Goal: Find specific page/section: Find specific page/section

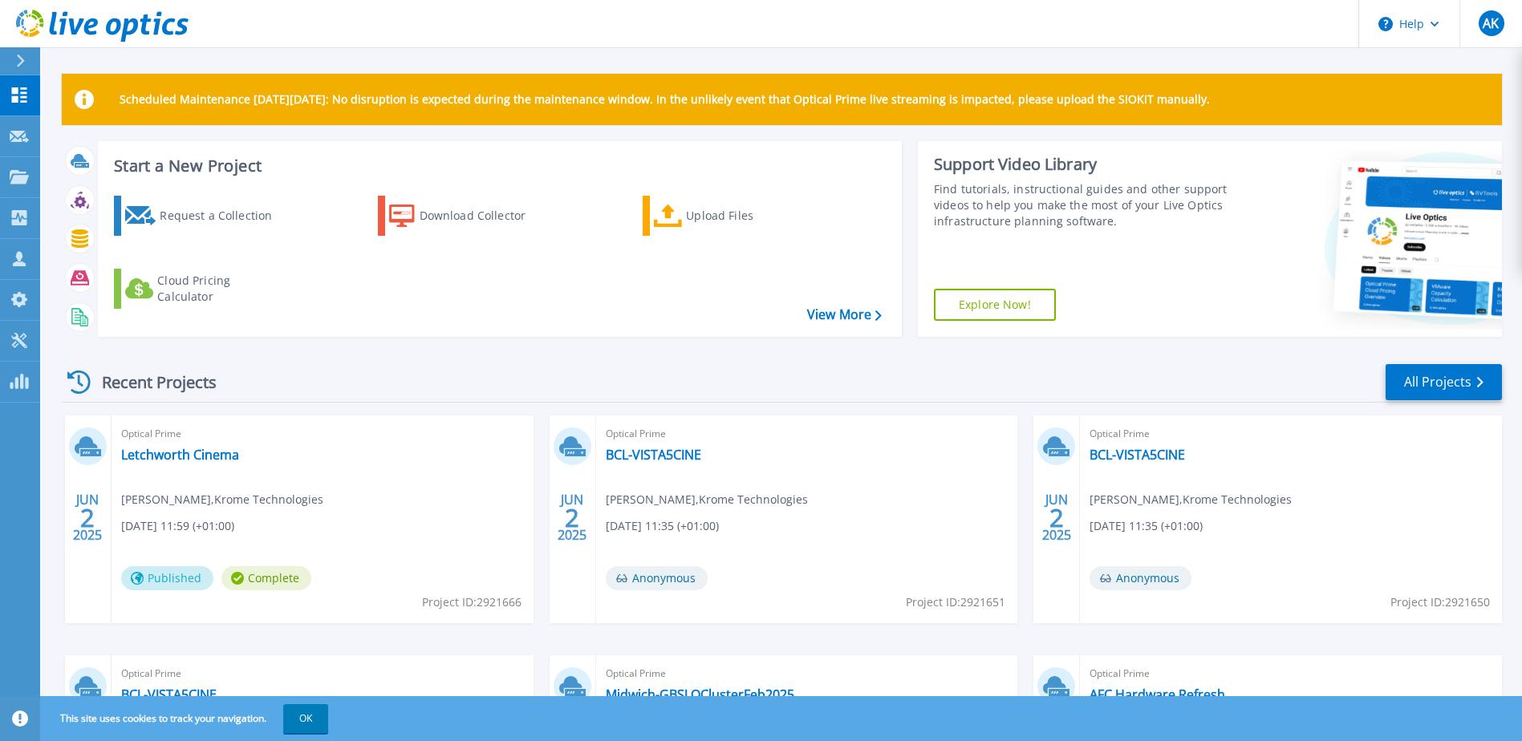
click at [15, 64] on div at bounding box center [27, 60] width 26 height 27
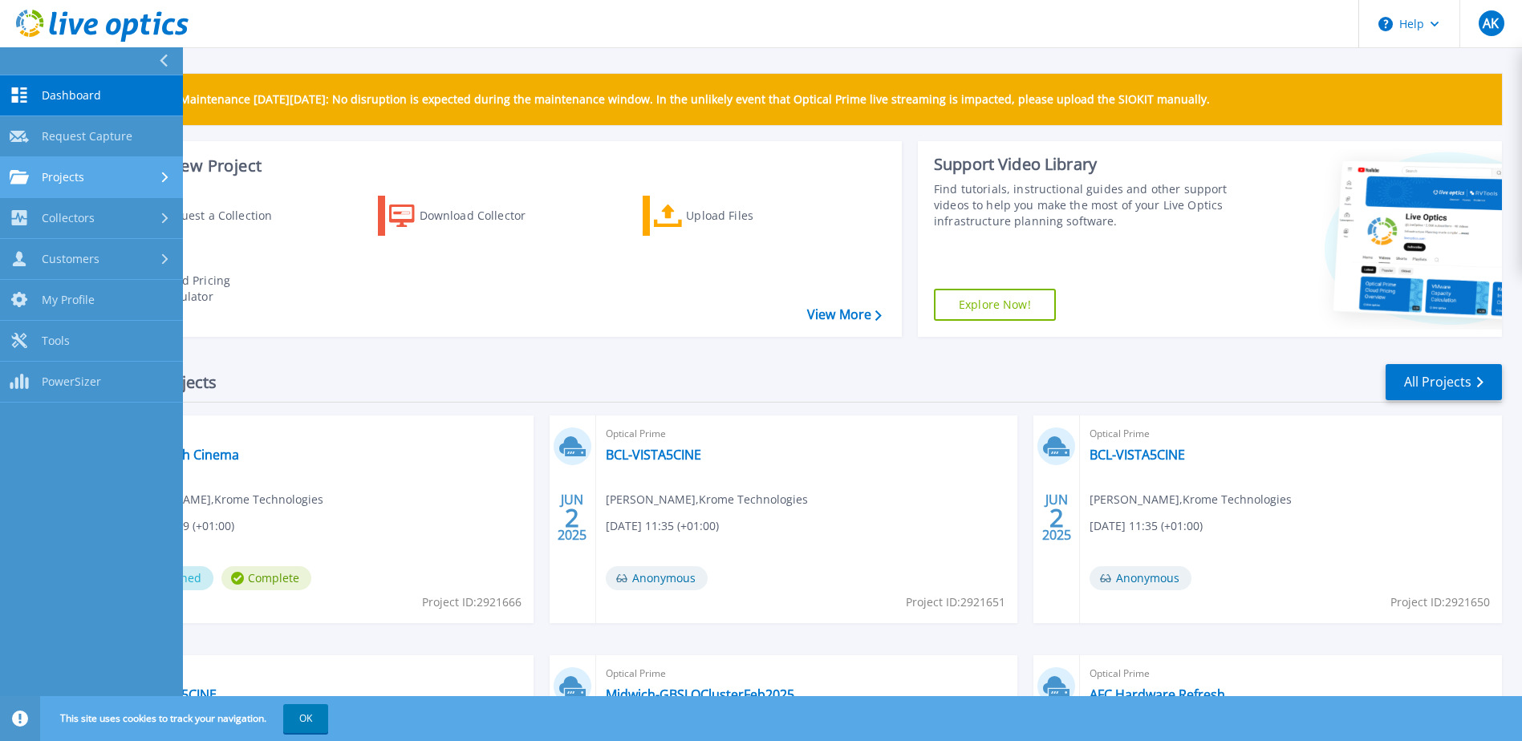
click at [90, 183] on div "Projects" at bounding box center [92, 177] width 164 height 14
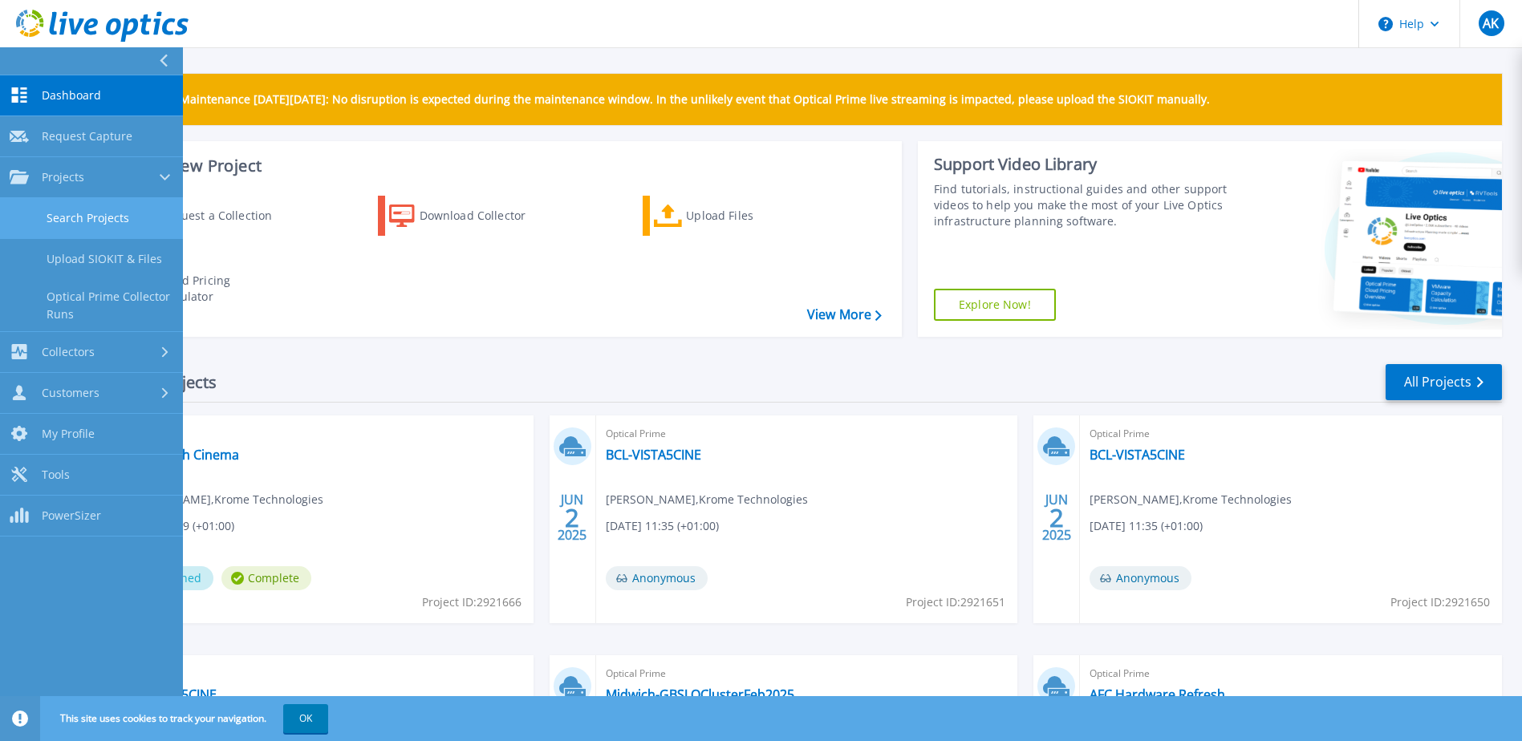
click at [91, 217] on link "Search Projects" at bounding box center [91, 218] width 183 height 41
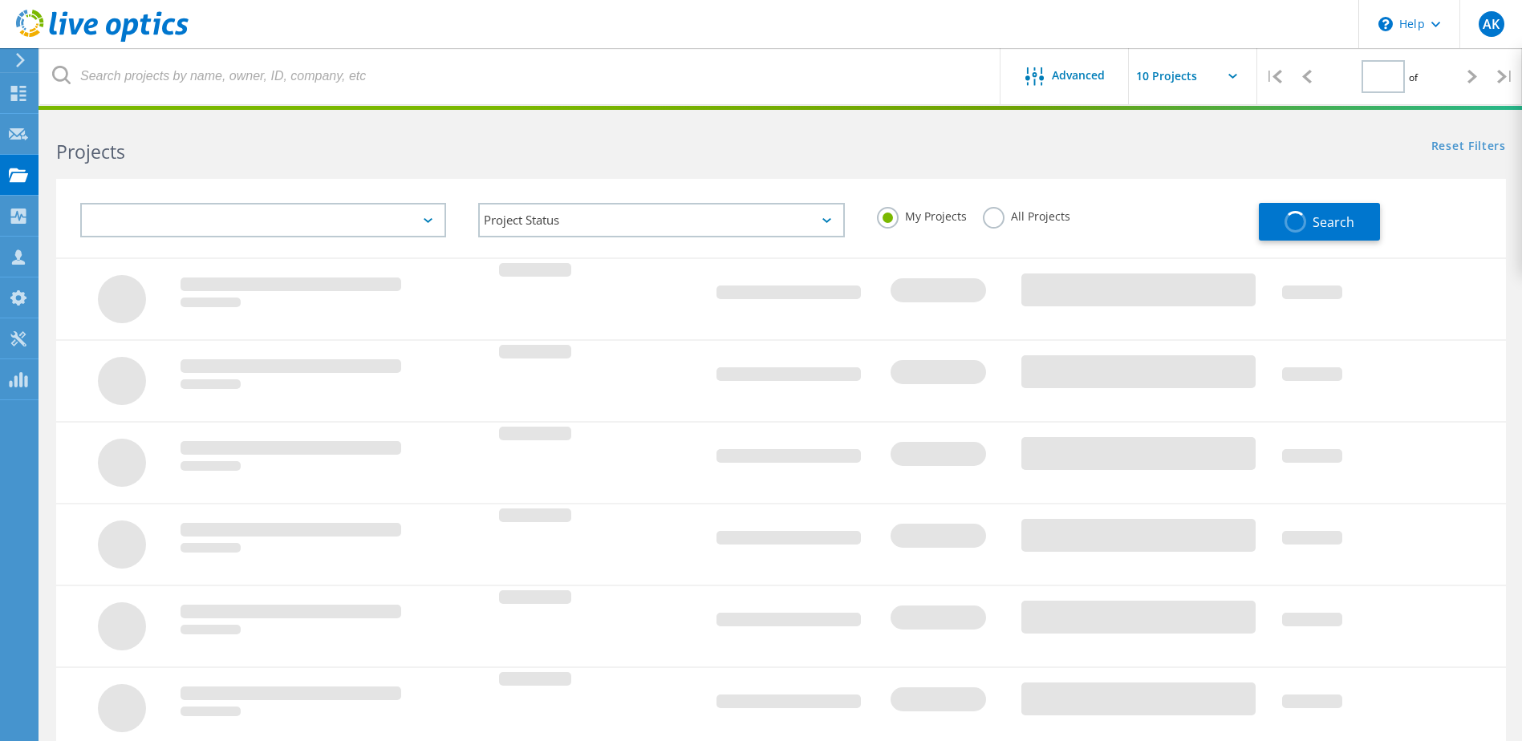
type input "1"
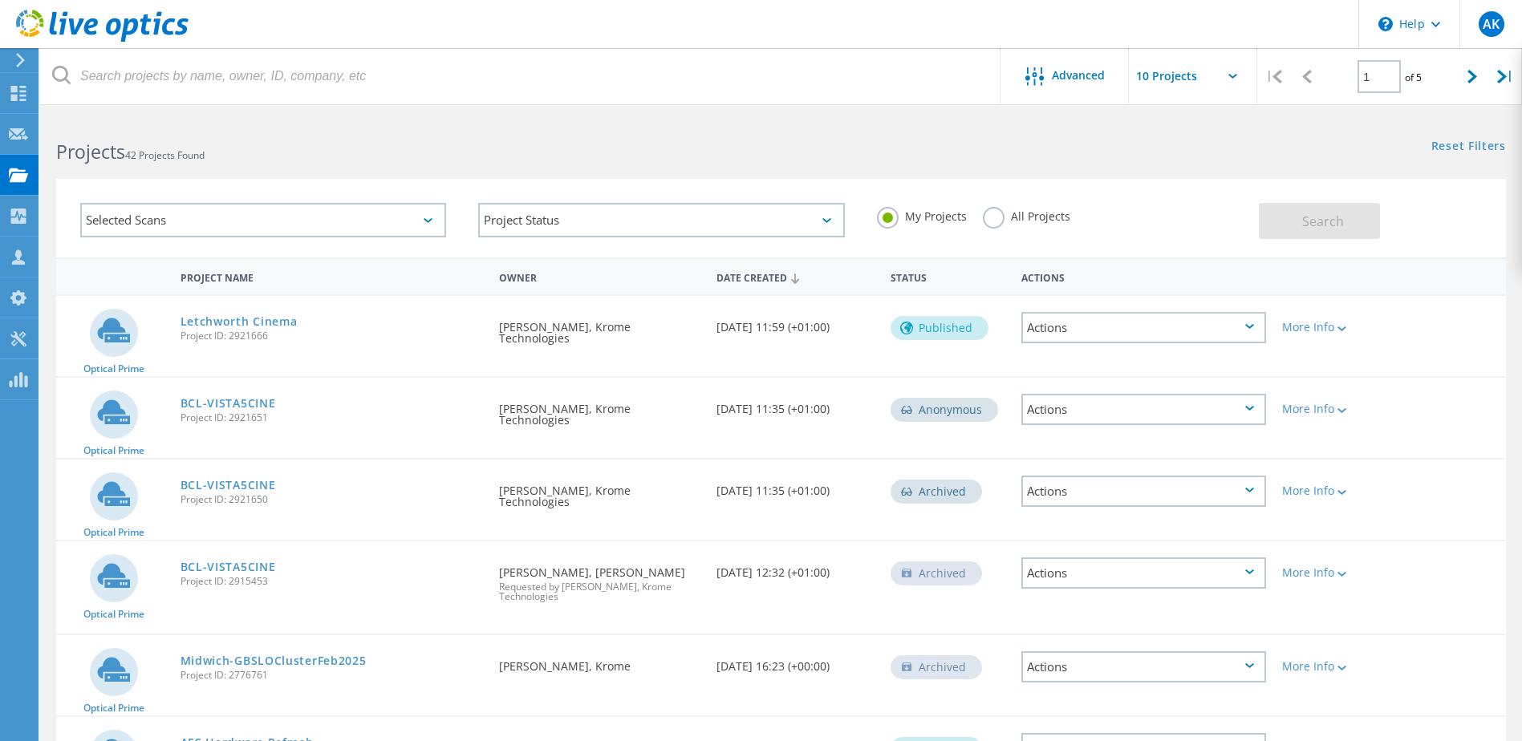
click at [993, 219] on label "All Projects" at bounding box center [1026, 214] width 87 height 15
click at [0, 0] on input "All Projects" at bounding box center [0, 0] width 0 height 0
drag, startPoint x: 1344, startPoint y: 221, endPoint x: 1191, endPoint y: 217, distance: 153.3
click at [1343, 221] on button "Search" at bounding box center [1319, 221] width 121 height 36
click at [245, 220] on div "Selected Scans" at bounding box center [263, 220] width 366 height 34
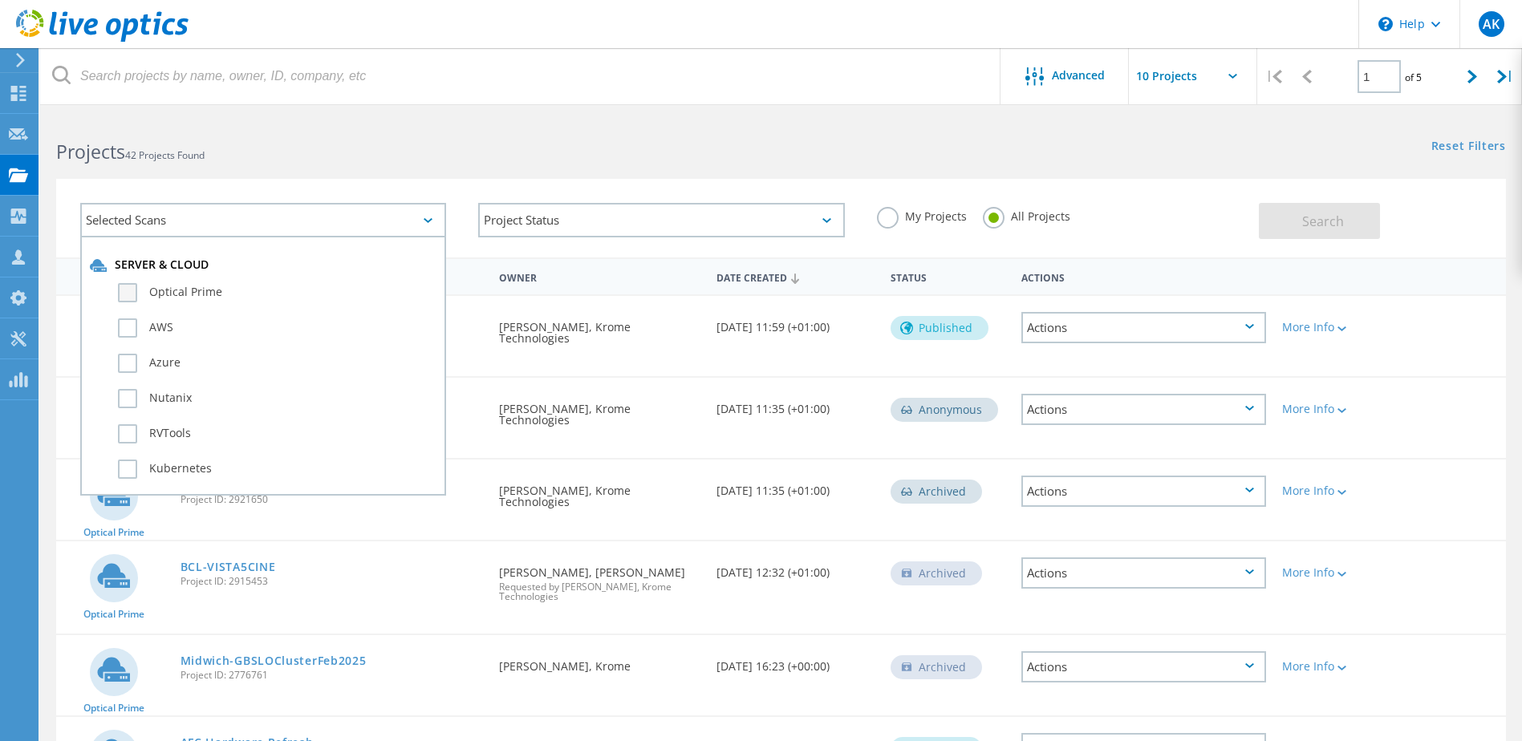
click at [131, 301] on label "Optical Prime" at bounding box center [277, 292] width 318 height 19
click at [0, 0] on input "Optical Prime" at bounding box center [0, 0] width 0 height 0
click at [1349, 223] on button "Search" at bounding box center [1319, 221] width 121 height 36
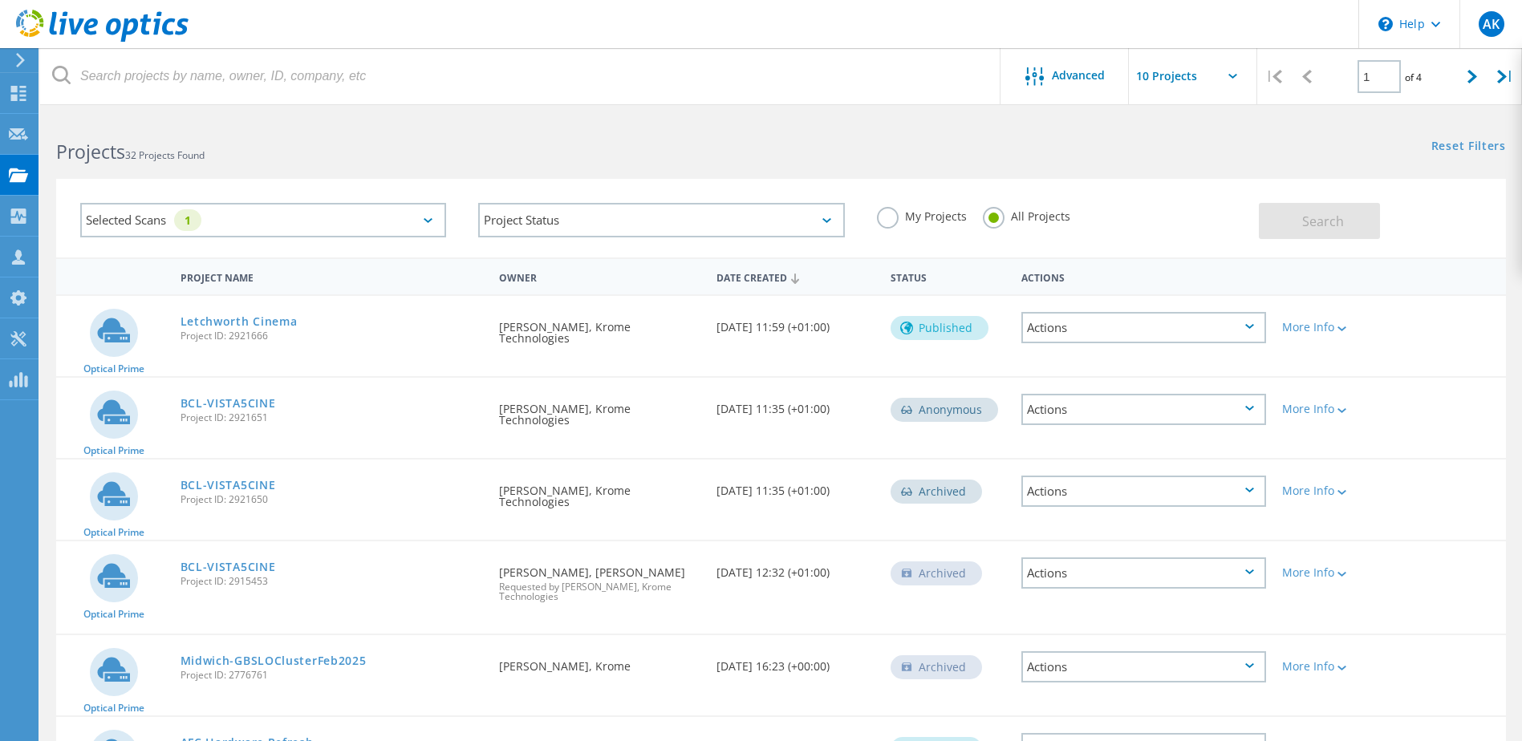
click at [429, 221] on icon at bounding box center [428, 220] width 9 height 5
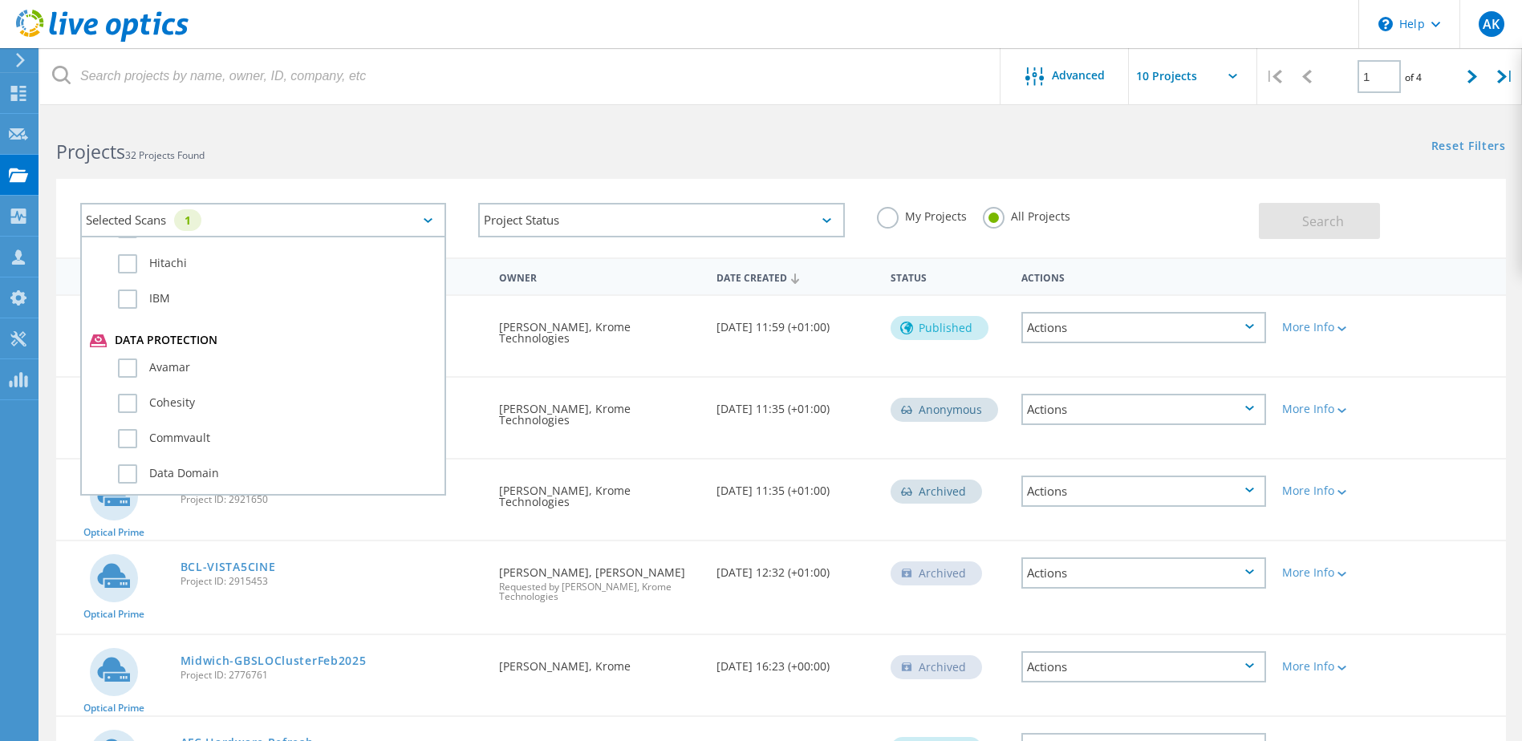
scroll to position [1128, 0]
drag, startPoint x: 120, startPoint y: 468, endPoint x: 130, endPoint y: 468, distance: 9.6
click at [126, 468] on label "Dossier" at bounding box center [277, 464] width 318 height 19
click at [0, 0] on input "Dossier" at bounding box center [0, 0] width 0 height 0
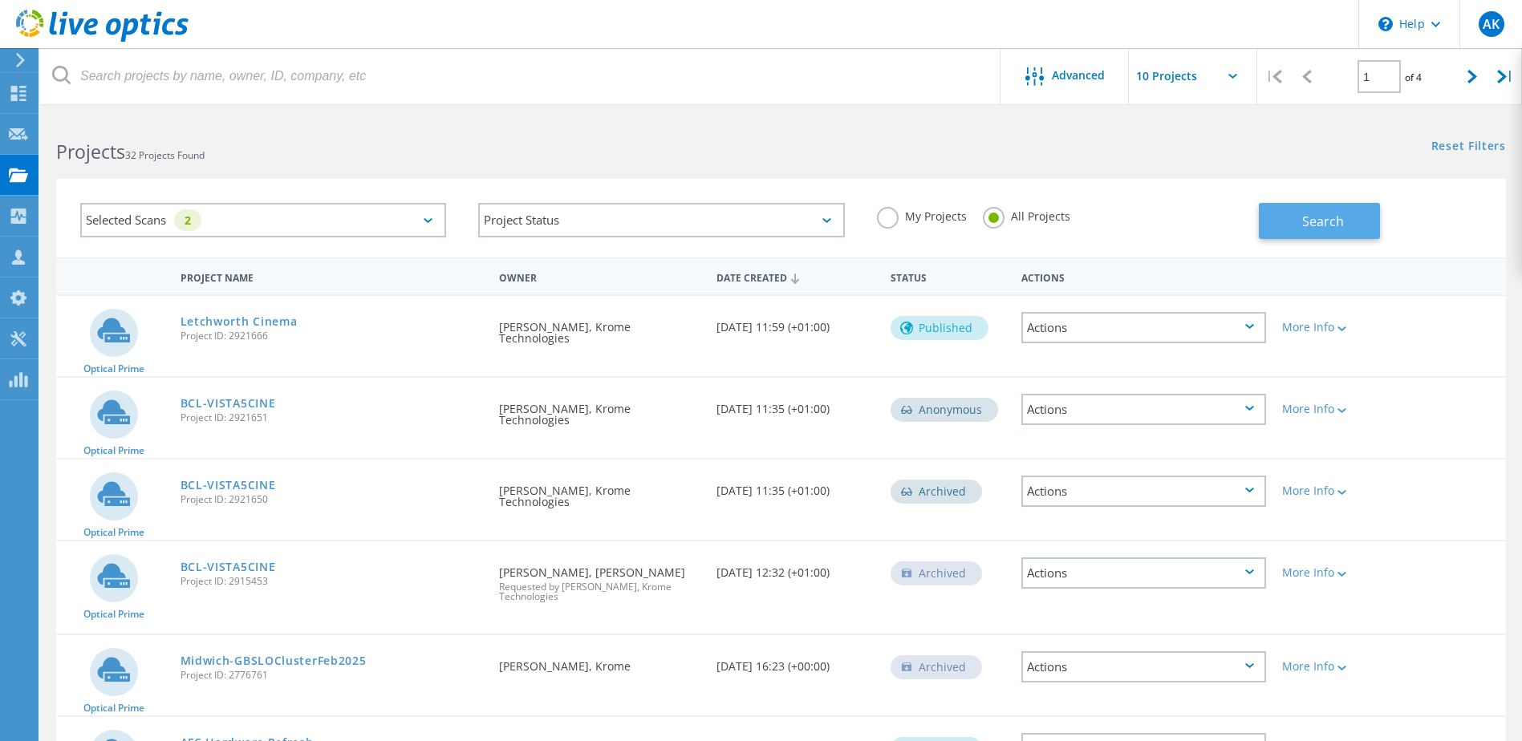
click at [1331, 216] on span "Search" at bounding box center [1323, 222] width 42 height 18
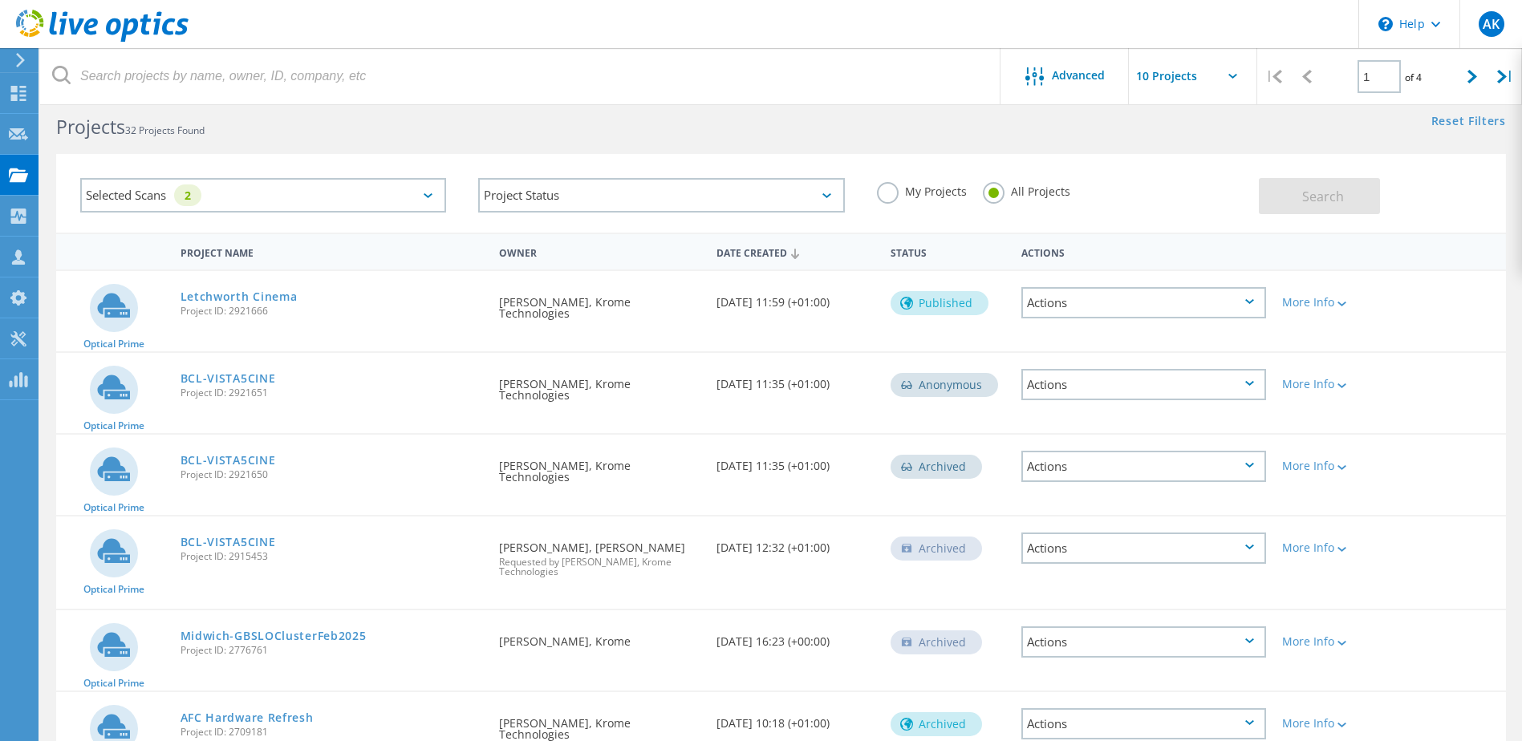
scroll to position [0, 0]
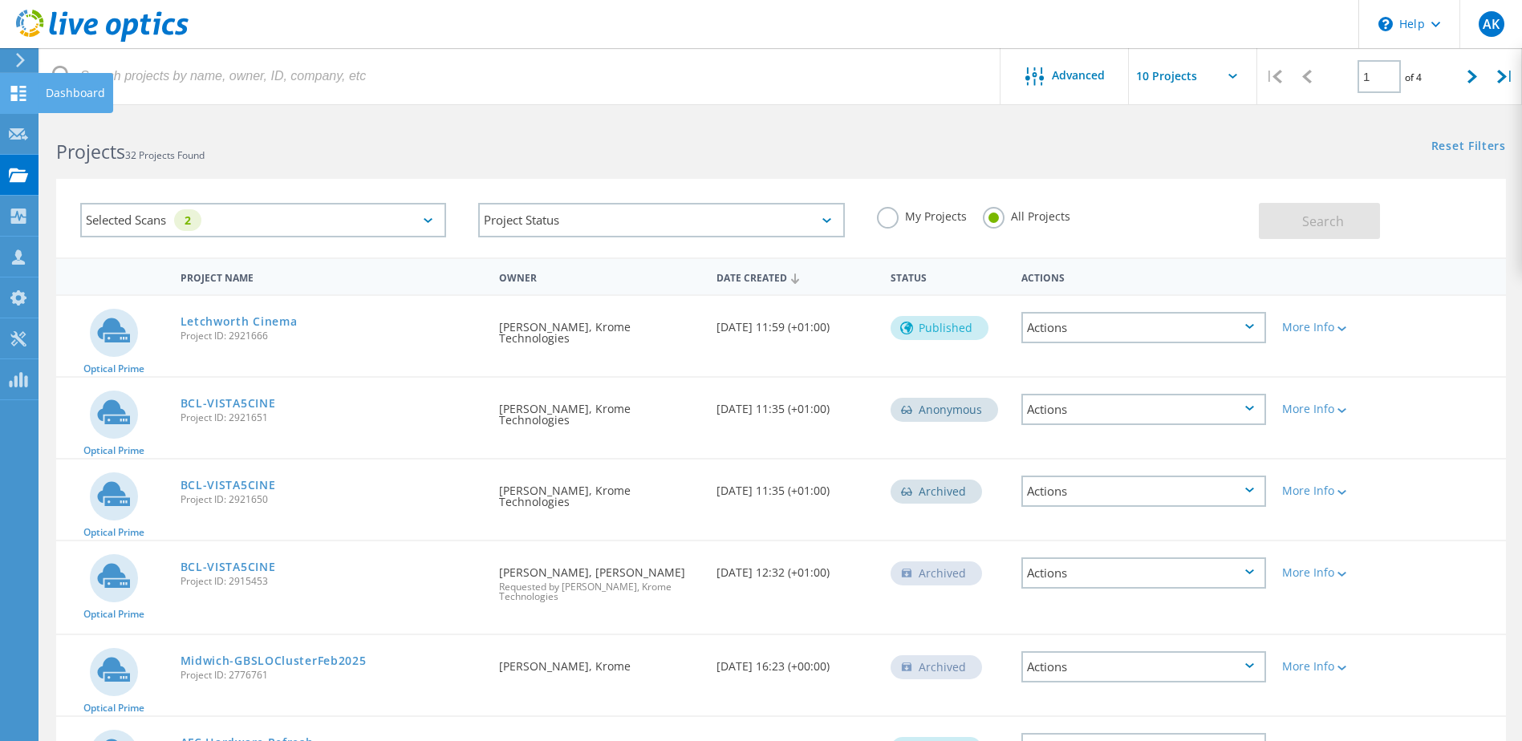
click at [19, 99] on icon at bounding box center [18, 93] width 19 height 15
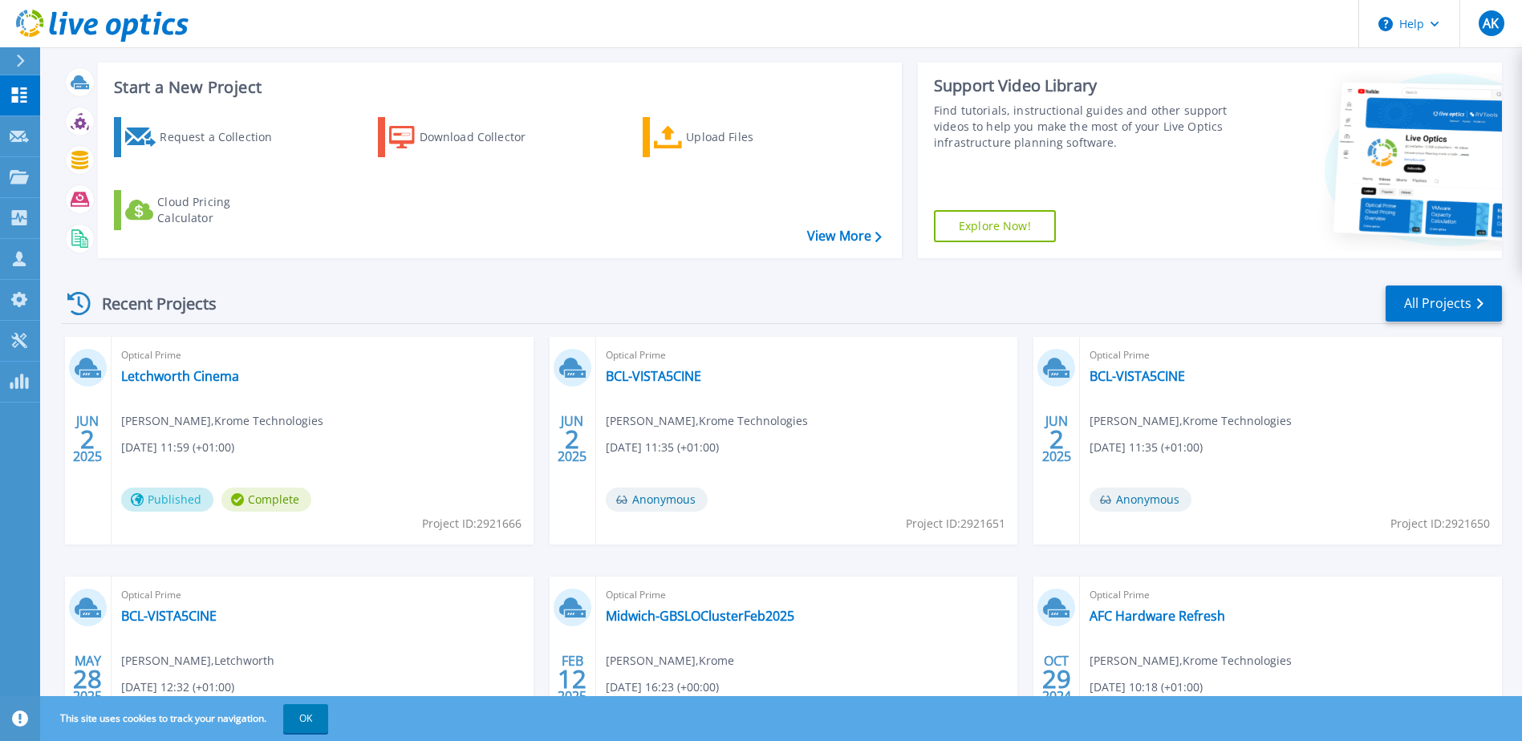
scroll to position [55, 0]
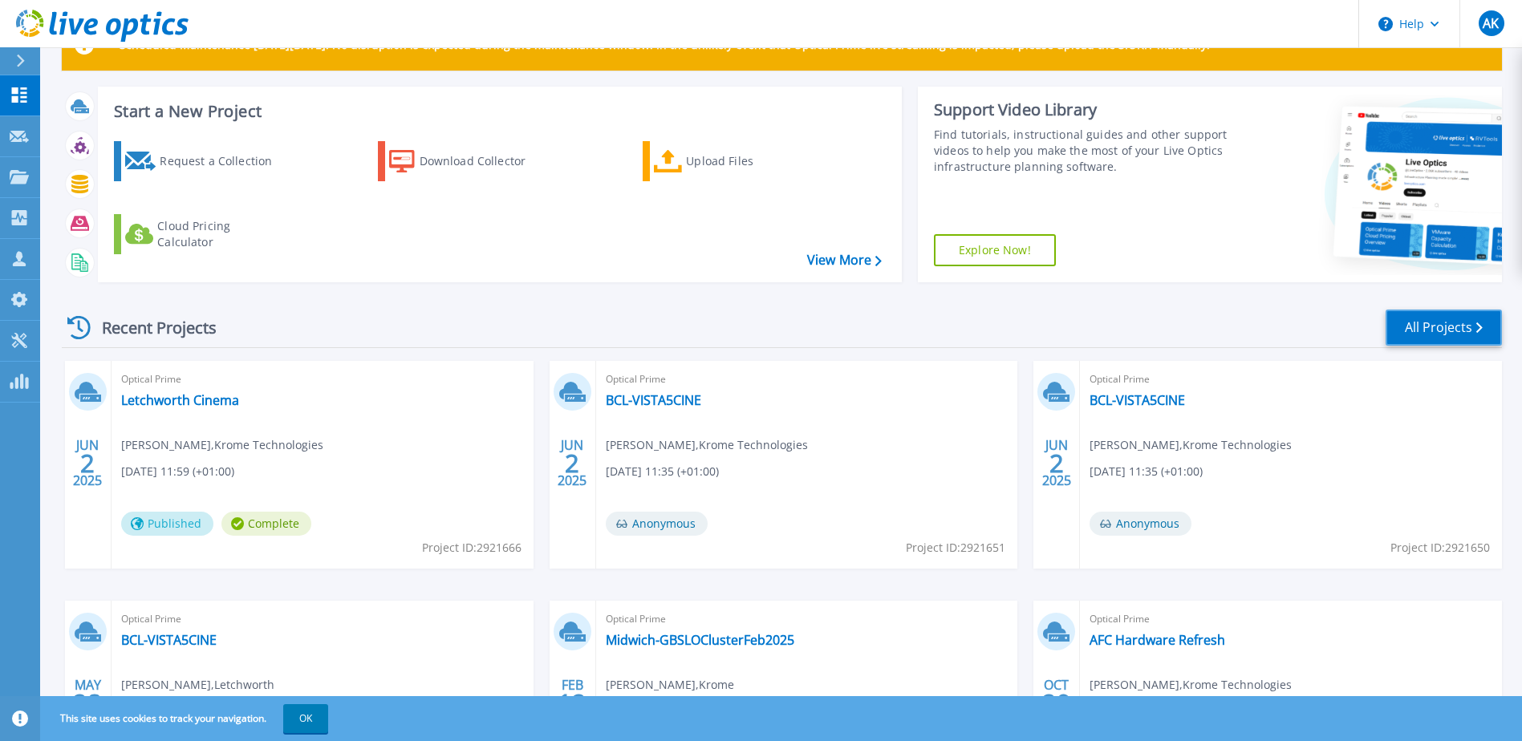
click at [1434, 317] on link "All Projects" at bounding box center [1443, 328] width 116 height 36
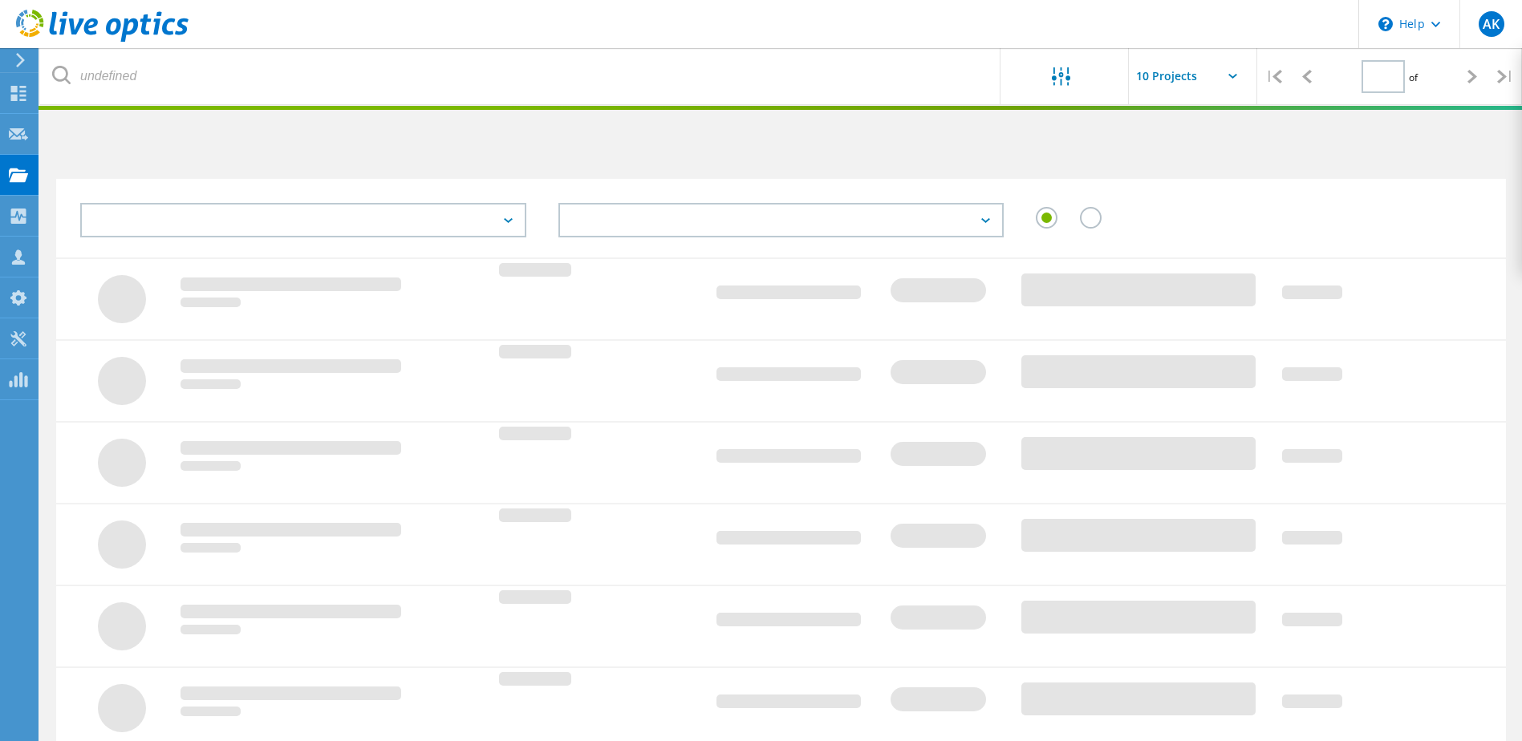
type input "1"
